Goal: Use online tool/utility: Utilize a website feature to perform a specific function

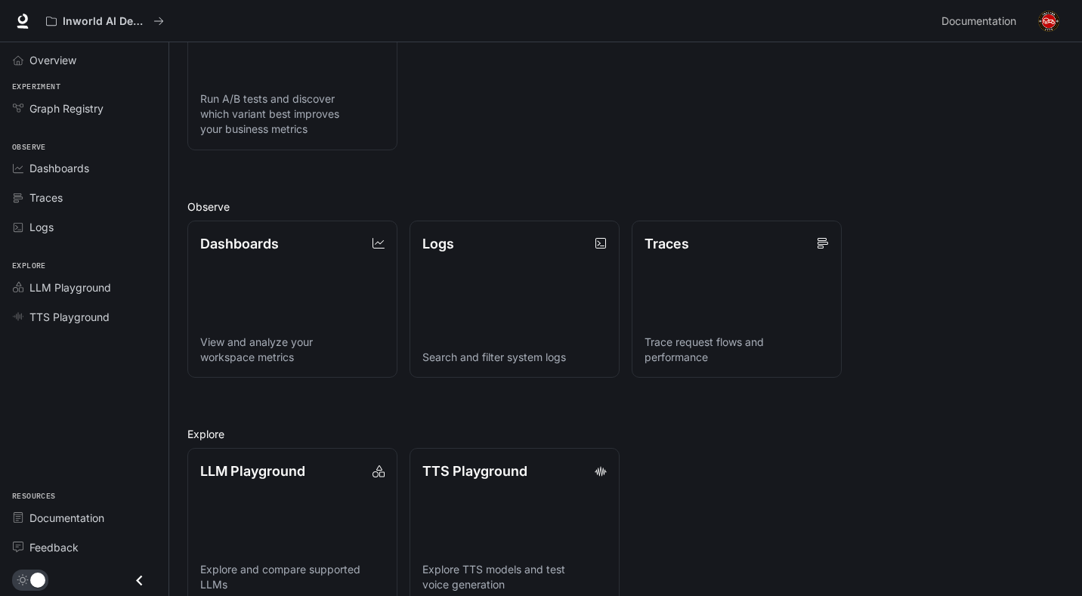
scroll to position [247, 0]
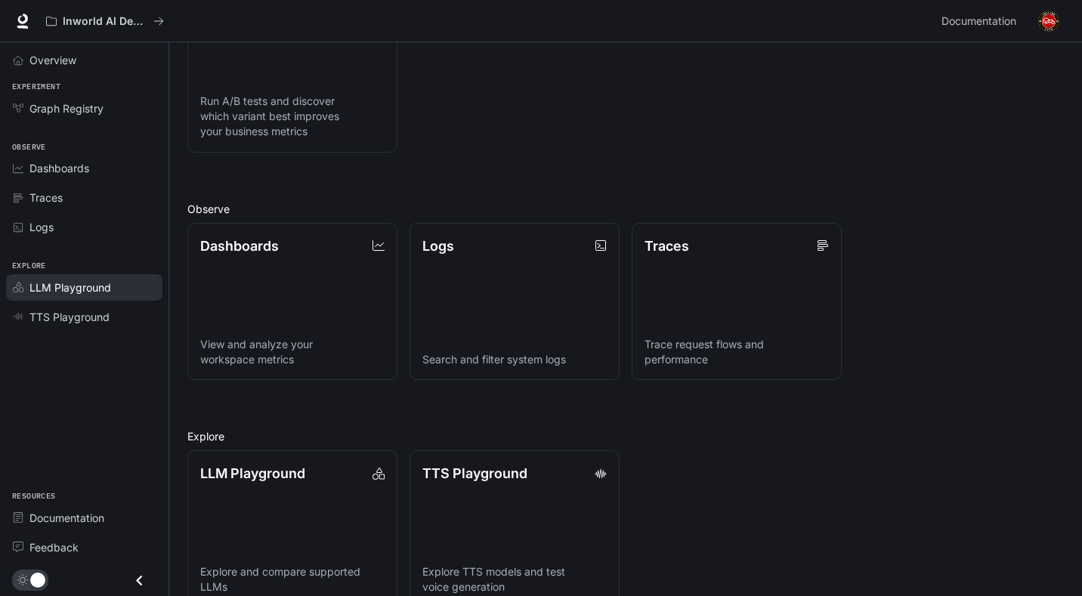
click at [58, 295] on link "LLM Playground" at bounding box center [84, 287] width 156 height 26
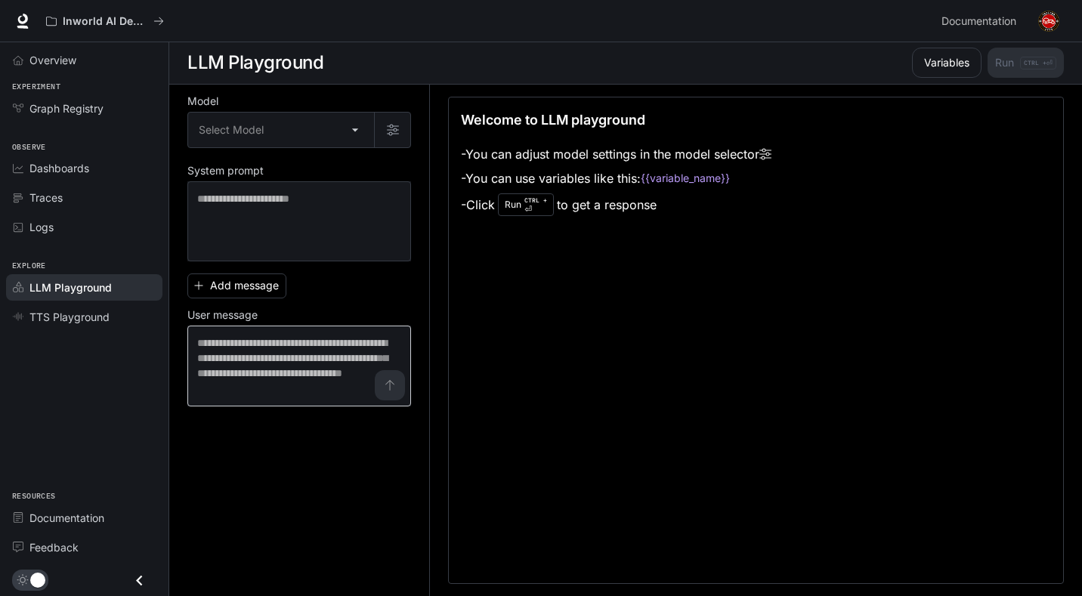
scroll to position [1, 0]
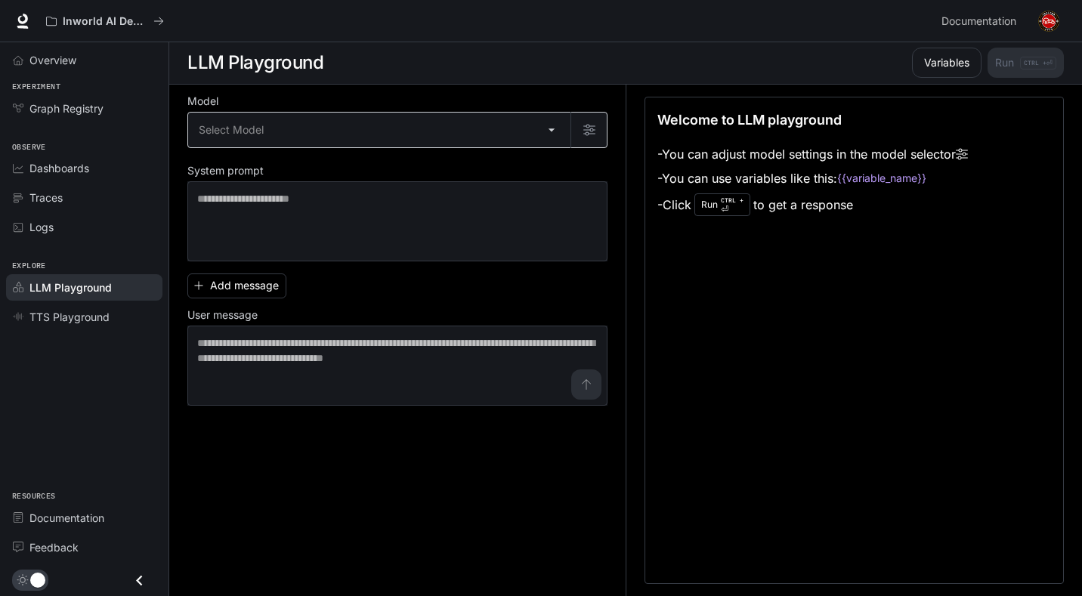
click at [261, 142] on body "Skip to main content Inworld AI Demos Documentation Documentation Portal Overvi…" at bounding box center [541, 297] width 1082 height 597
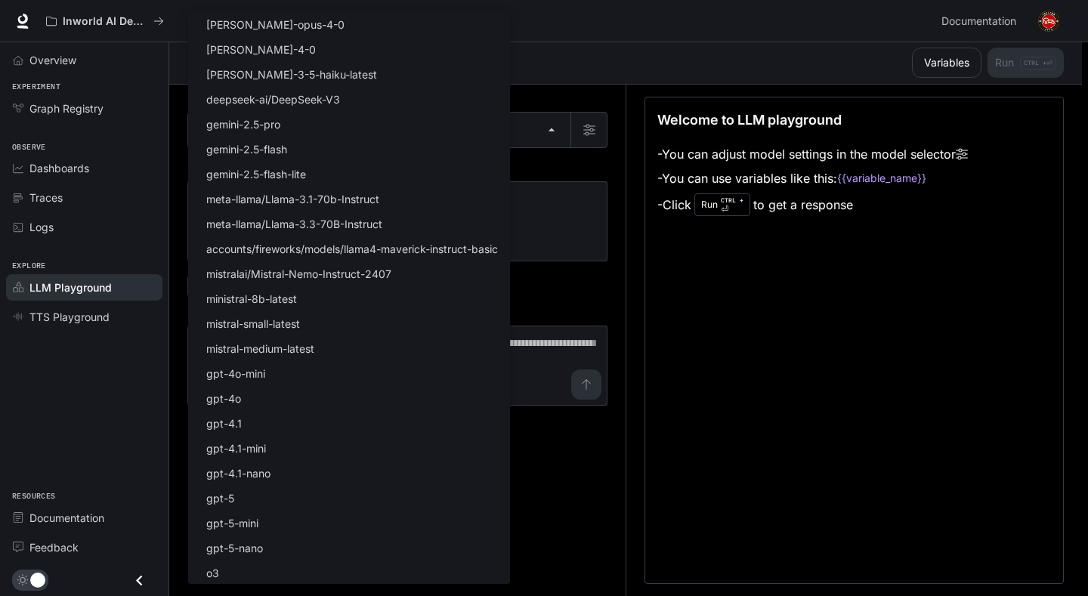
click at [593, 168] on div at bounding box center [544, 298] width 1088 height 596
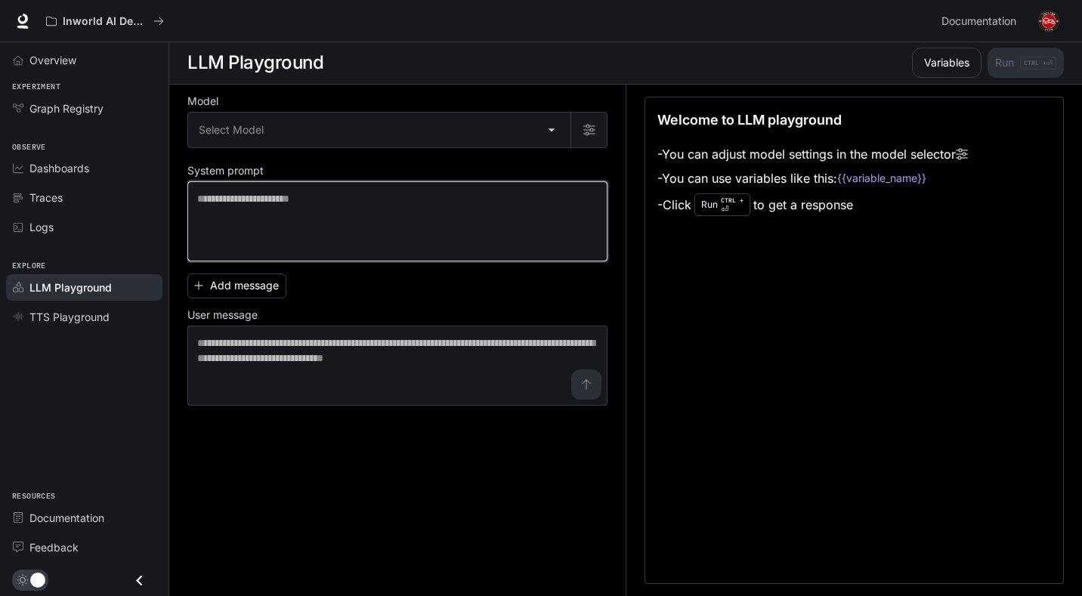
click at [481, 200] on textarea at bounding box center [397, 221] width 400 height 60
drag, startPoint x: 470, startPoint y: 211, endPoint x: 459, endPoint y: 211, distance: 10.6
click at [468, 211] on textarea at bounding box center [397, 221] width 400 height 60
click at [407, 193] on textarea at bounding box center [397, 221] width 400 height 60
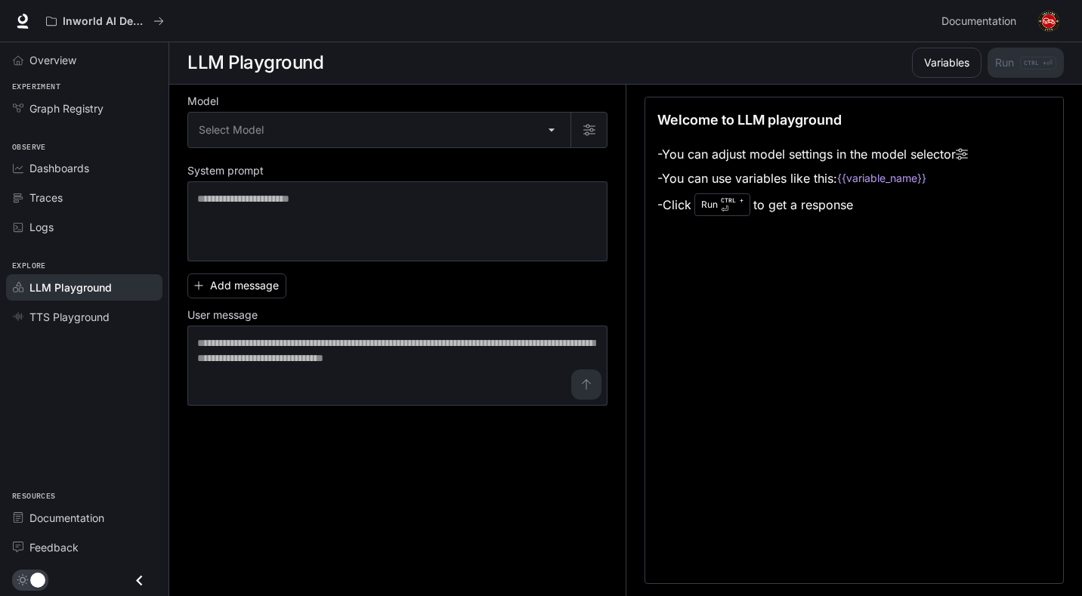
click at [588, 149] on div "Model Select Model ​ System prompt * ​ Add message User message * ​" at bounding box center [397, 251] width 420 height 309
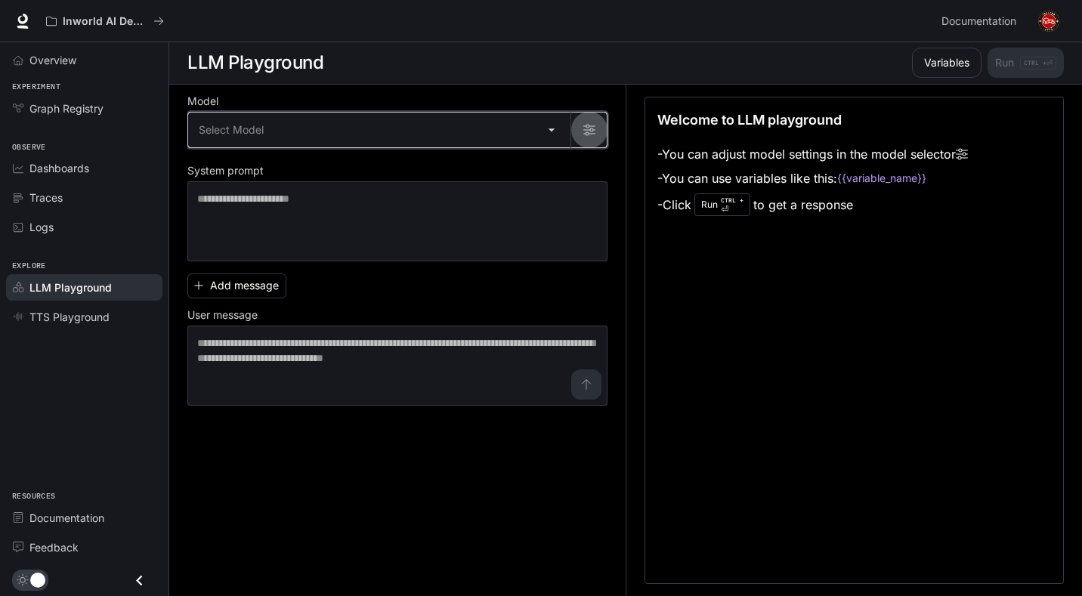
click at [590, 142] on button "button" at bounding box center [588, 130] width 36 height 36
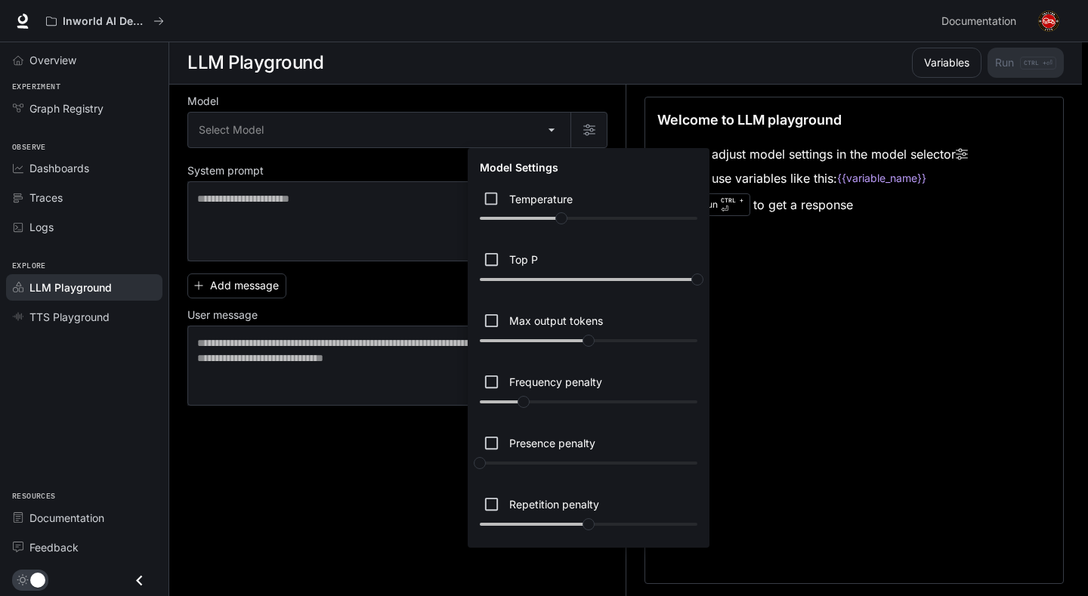
click at [592, 129] on div at bounding box center [544, 298] width 1088 height 596
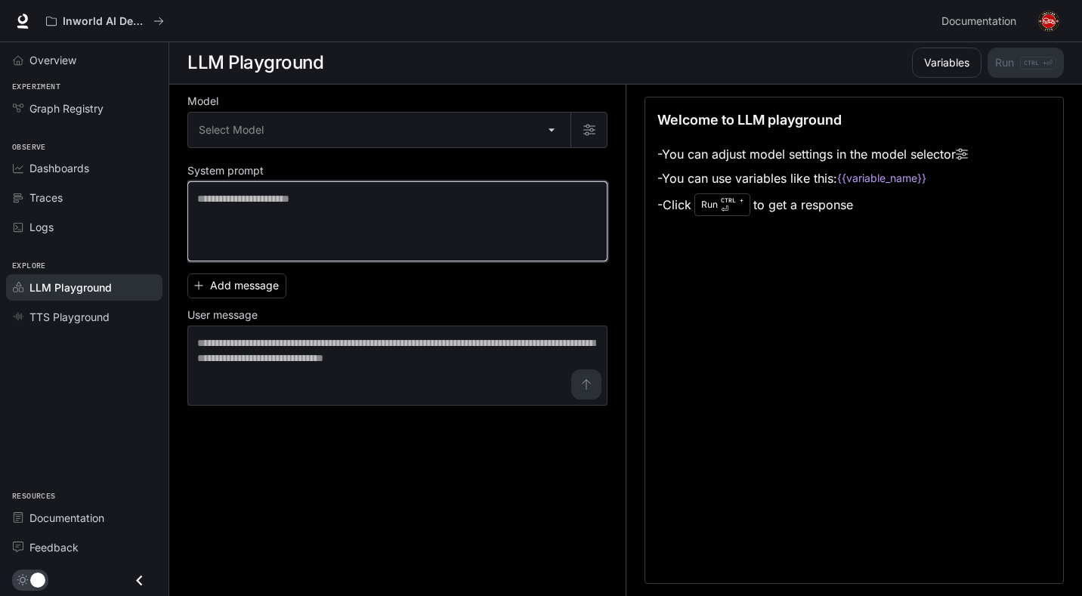
click at [277, 232] on textarea at bounding box center [397, 221] width 400 height 60
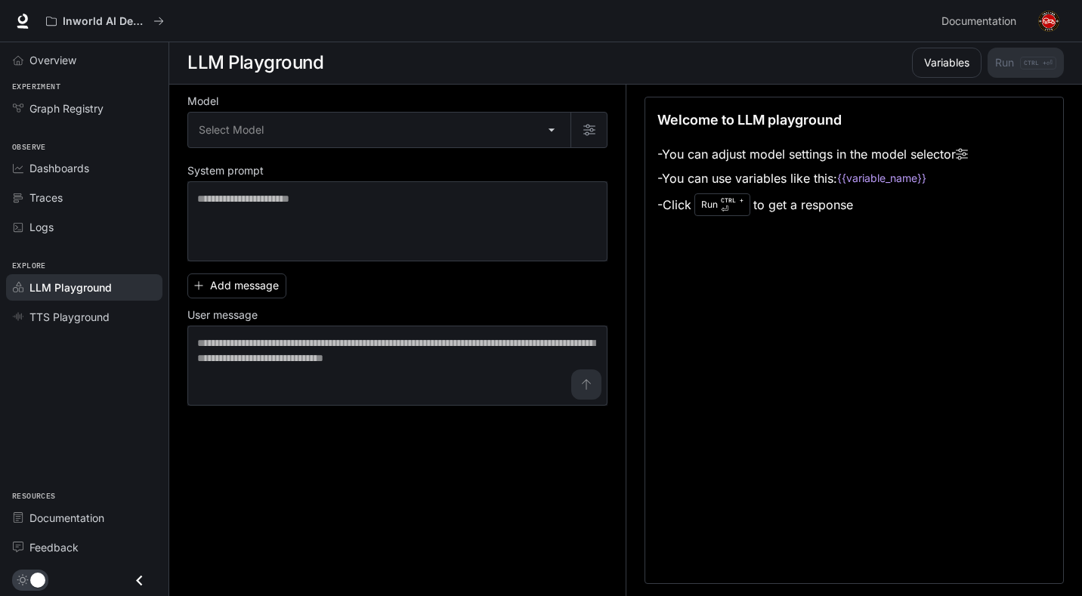
click at [409, 291] on div "Add message User message * ​" at bounding box center [397, 336] width 420 height 138
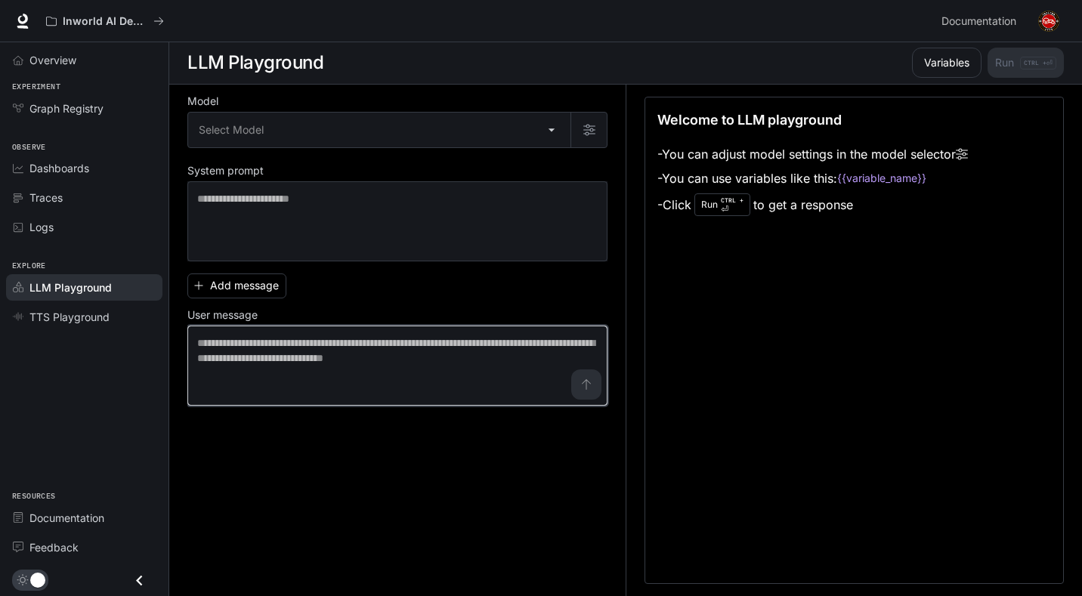
click at [319, 353] on textarea at bounding box center [397, 365] width 400 height 60
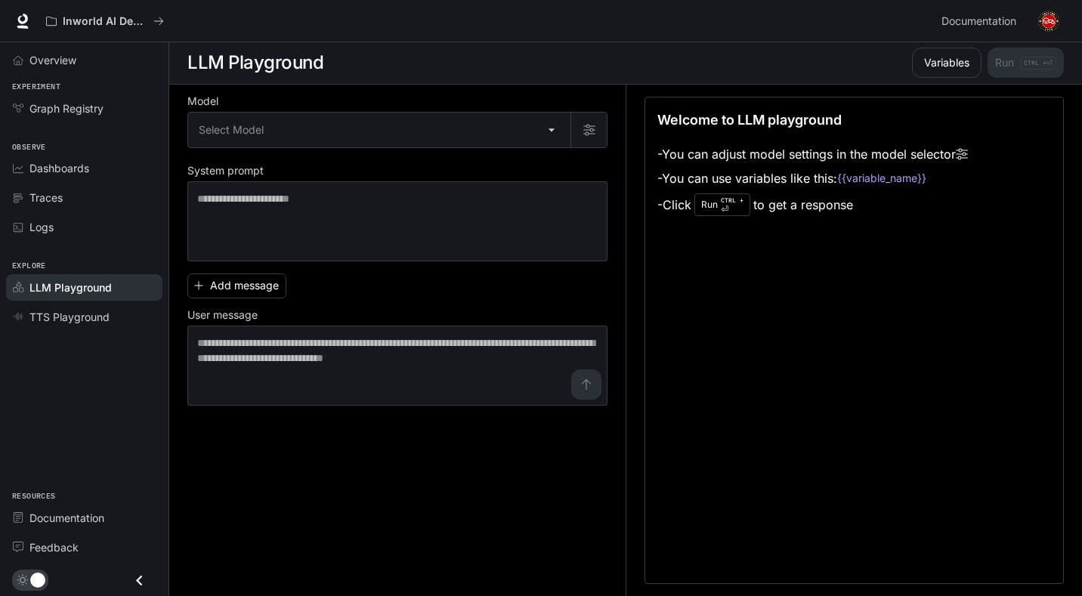
click at [344, 433] on div "Model Select Model ​ System prompt * ​ Add message User message * ​" at bounding box center [406, 340] width 438 height 511
click at [93, 322] on span "TTS Playground" at bounding box center [69, 317] width 80 height 16
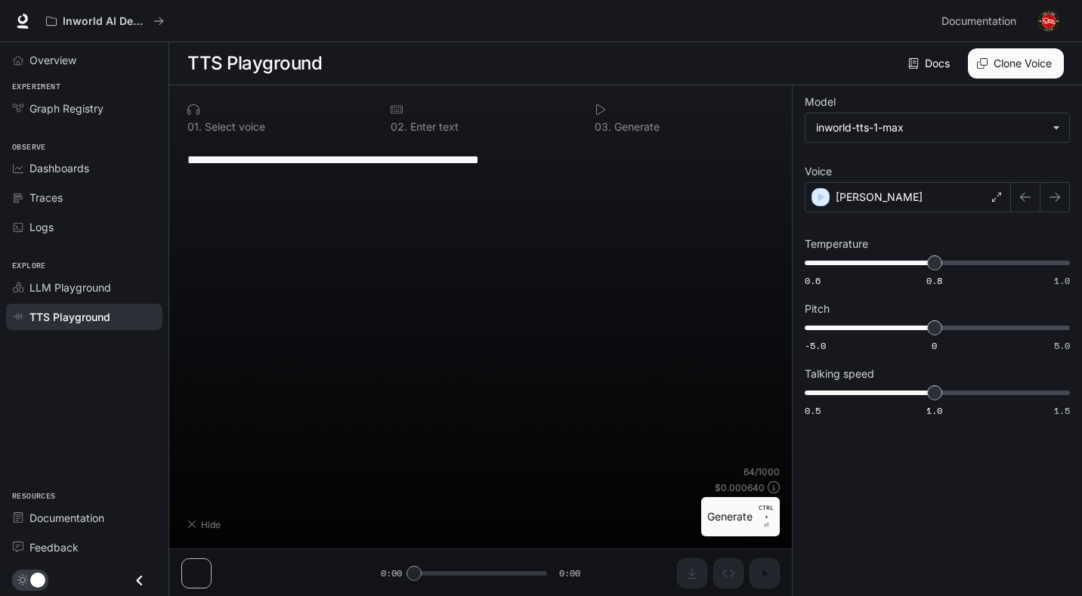
type textarea "**********"
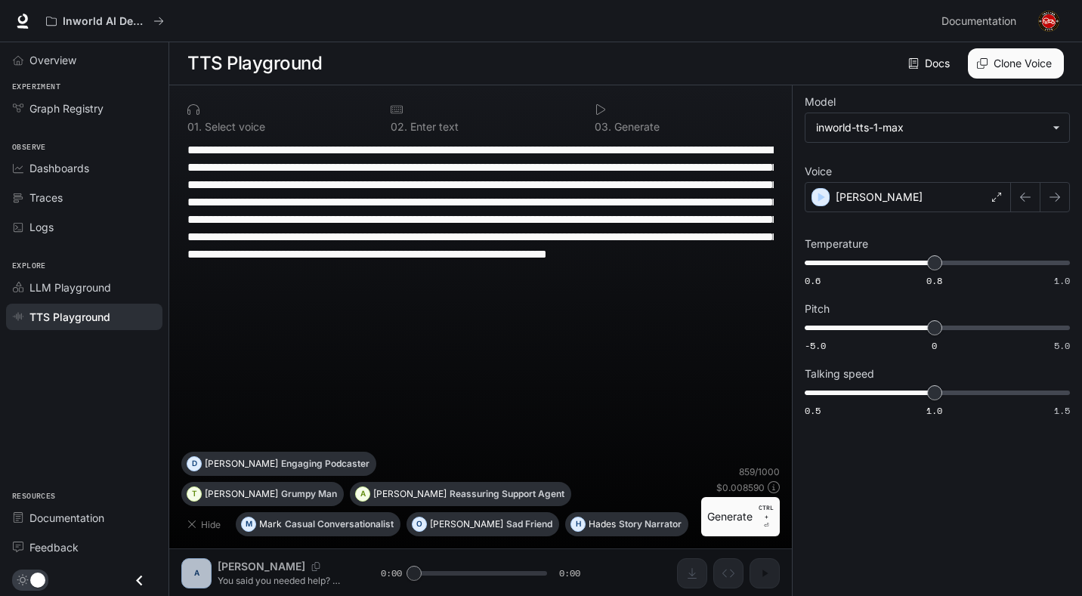
scroll to position [1, 0]
